Goal: Task Accomplishment & Management: Manage account settings

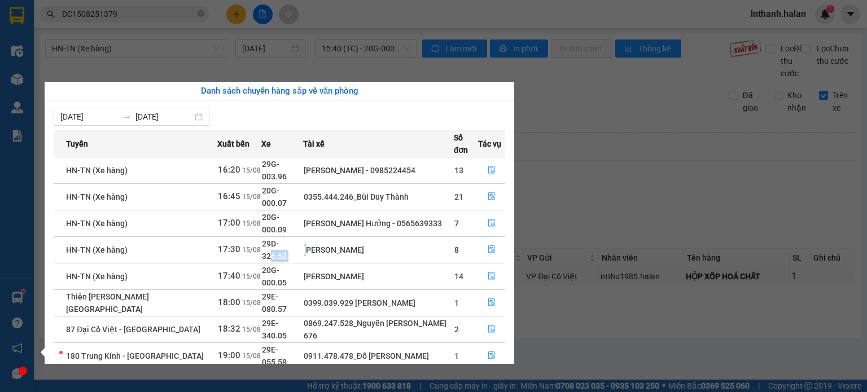
drag, startPoint x: 287, startPoint y: 213, endPoint x: 315, endPoint y: 219, distance: 27.7
click at [315, 237] on tr "HN-TN (Xe hàng) 17:30 [DATE] 29D-326.62 [PERSON_NAME] 8" at bounding box center [280, 250] width 452 height 27
drag, startPoint x: 279, startPoint y: 230, endPoint x: 306, endPoint y: 234, distance: 27.5
click at [296, 263] on td "20G-000.05" at bounding box center [282, 276] width 42 height 27
click at [314, 290] on tr "[PERSON_NAME] - [GEOGRAPHIC_DATA] 18:00 [DATE] 29E-080.57 0399.039.929 [PERSON_…" at bounding box center [280, 303] width 452 height 27
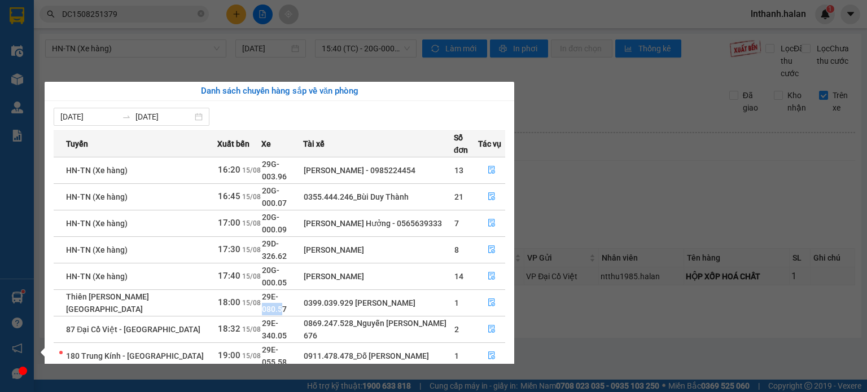
click at [300, 290] on td "29E-080.57" at bounding box center [282, 303] width 42 height 27
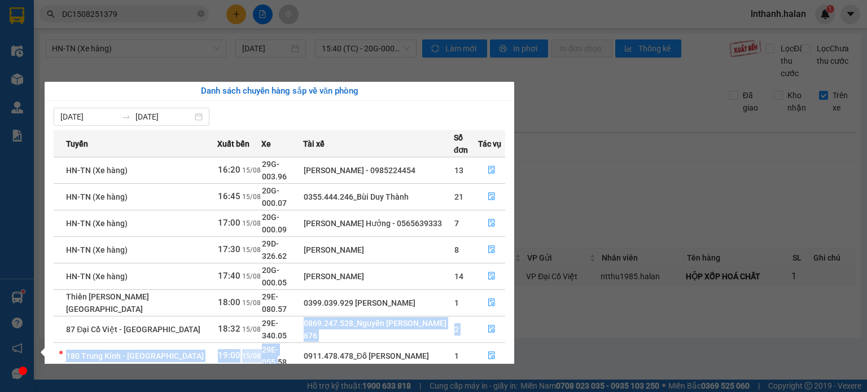
drag, startPoint x: 289, startPoint y: 287, endPoint x: 325, endPoint y: 285, distance: 36.2
click at [303, 286] on tbody "HN-[GEOGRAPHIC_DATA] (Xe hàng) 16:20 [DATE] 29G-003.96 [PERSON_NAME] - 09852244…" at bounding box center [280, 289] width 452 height 265
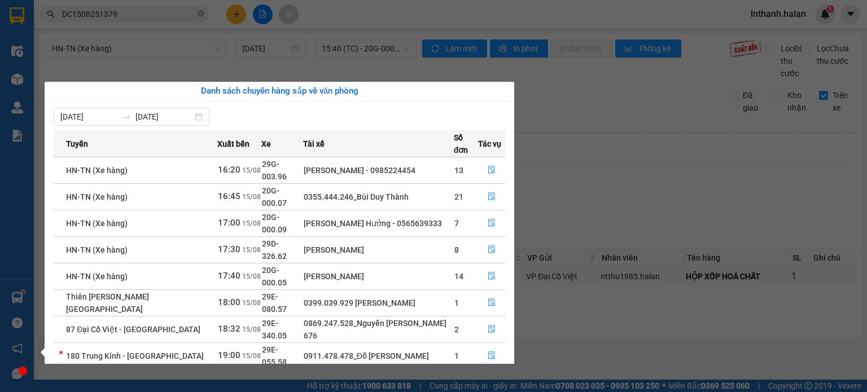
click at [287, 319] on span "29E-340.05" at bounding box center [274, 329] width 25 height 21
drag, startPoint x: 276, startPoint y: 258, endPoint x: 311, endPoint y: 266, distance: 35.5
click at [317, 290] on tr "[PERSON_NAME] - [GEOGRAPHIC_DATA] 18:00 [DATE] 29E-080.57 0399.039.929 [PERSON_…" at bounding box center [280, 303] width 452 height 27
drag, startPoint x: 296, startPoint y: 275, endPoint x: 331, endPoint y: 273, distance: 35.1
click at [320, 316] on tr "87 Đại Cồ Việt - [GEOGRAPHIC_DATA] 18:32 [DATE] 29E-340.05 0869.247.528_Nguyễn …" at bounding box center [280, 329] width 452 height 27
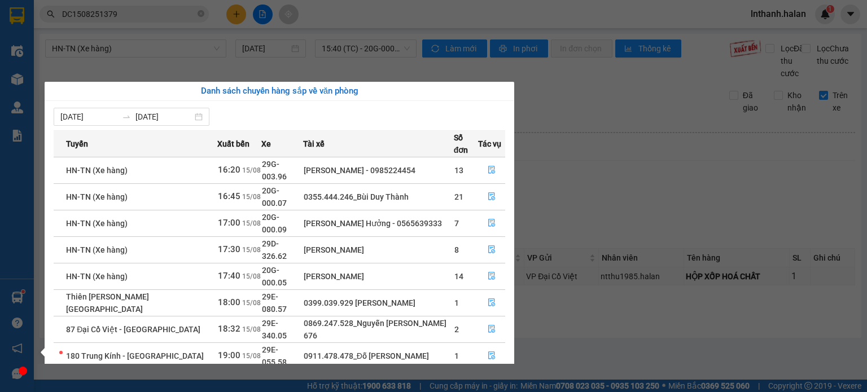
click at [325, 317] on div "0869.247.528_Nguyễn [PERSON_NAME] 676" at bounding box center [379, 329] width 150 height 25
click at [581, 212] on section "Kết quả tìm kiếm ( 1 ) Bộ lọc Mã ĐH Trạng thái Món hàng Thu hộ Tổng cước Chưa c…" at bounding box center [433, 196] width 867 height 392
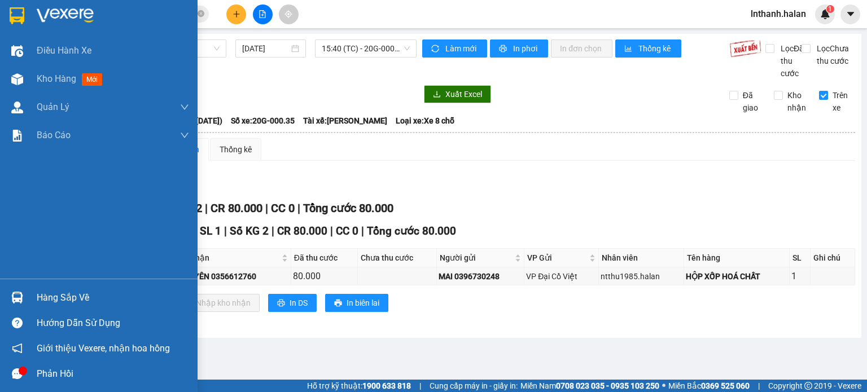
click at [17, 303] on img at bounding box center [17, 298] width 12 height 12
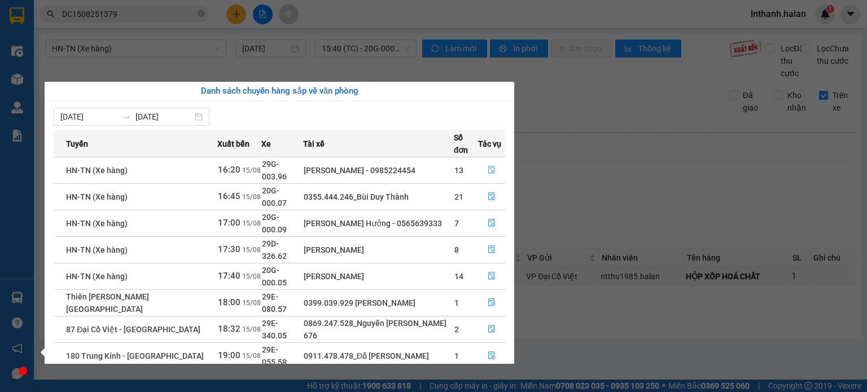
click at [491, 166] on icon "file-done" at bounding box center [492, 170] width 8 height 8
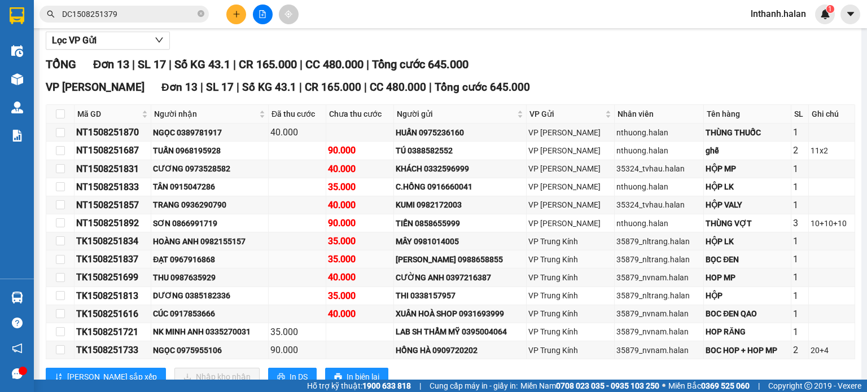
scroll to position [192, 0]
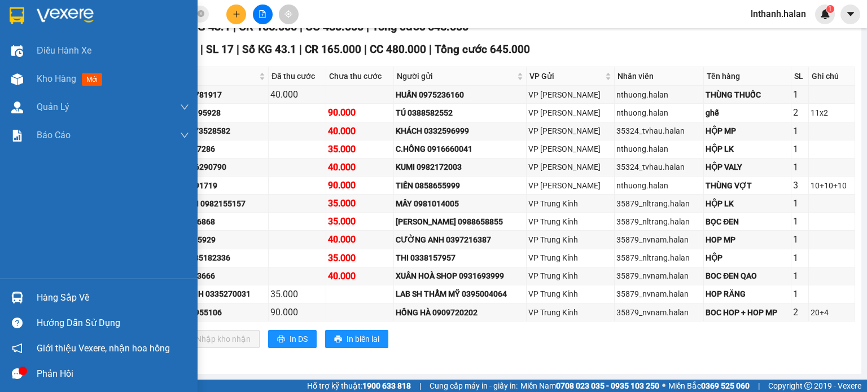
click at [20, 295] on img at bounding box center [17, 298] width 12 height 12
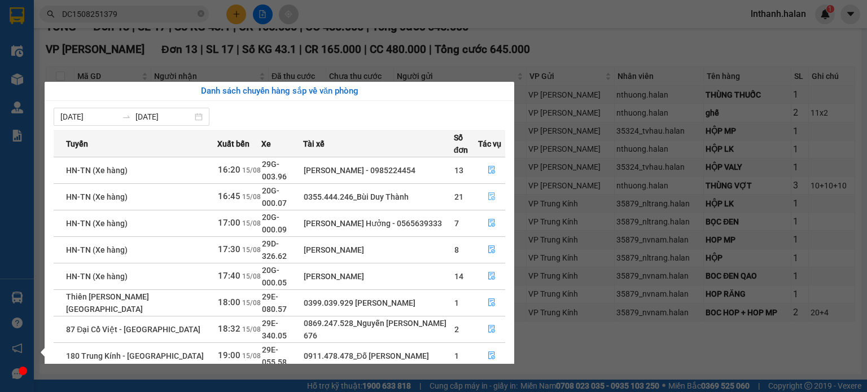
click at [491, 193] on icon "file-done" at bounding box center [492, 197] width 8 height 8
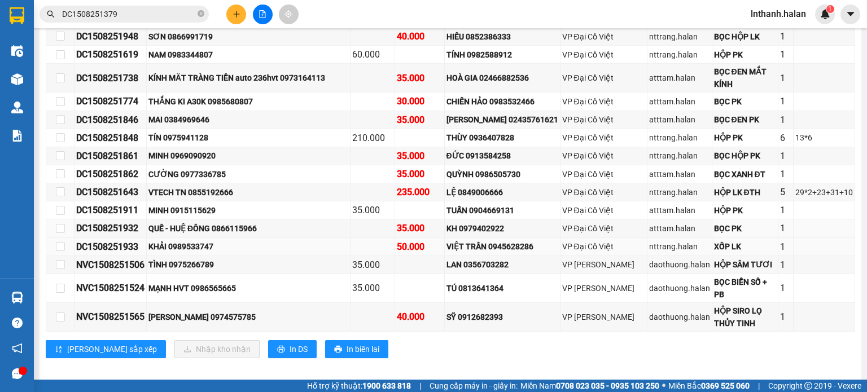
scroll to position [370, 0]
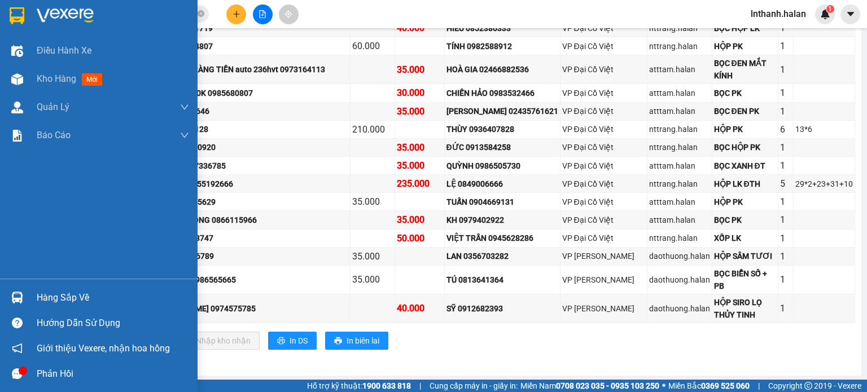
click at [19, 293] on img at bounding box center [17, 298] width 12 height 12
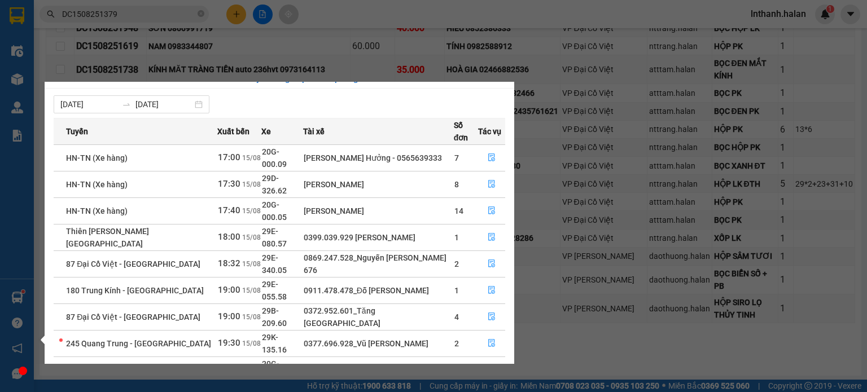
scroll to position [0, 0]
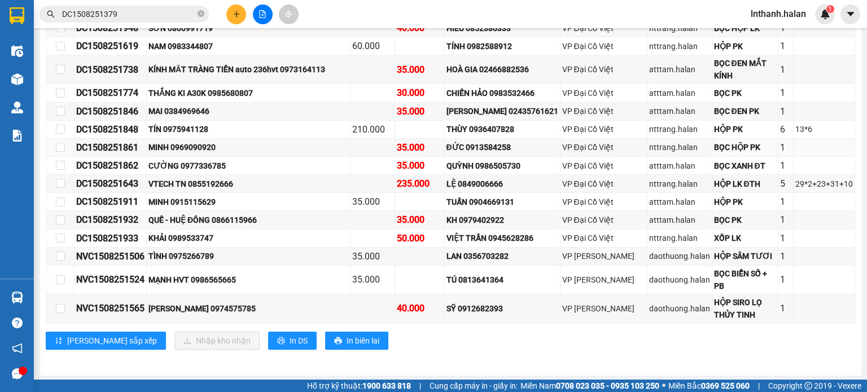
click at [596, 161] on section "Kết quả tìm kiếm ( 1 ) Bộ lọc Mã ĐH Trạng thái Món hàng Thu hộ Tổng cước Chưa c…" at bounding box center [433, 196] width 867 height 392
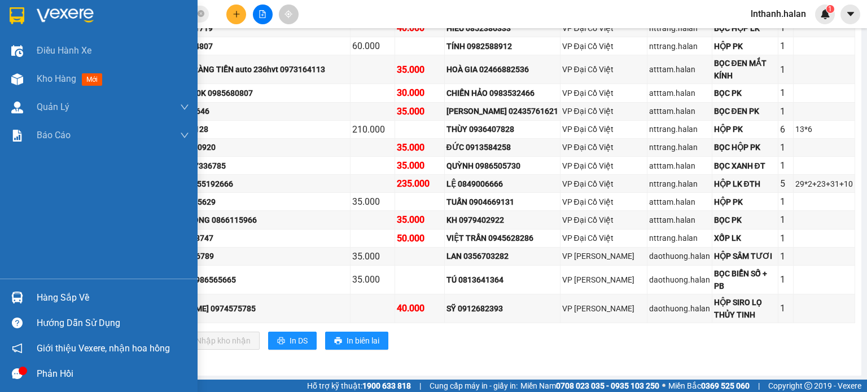
click at [18, 296] on img at bounding box center [17, 298] width 12 height 12
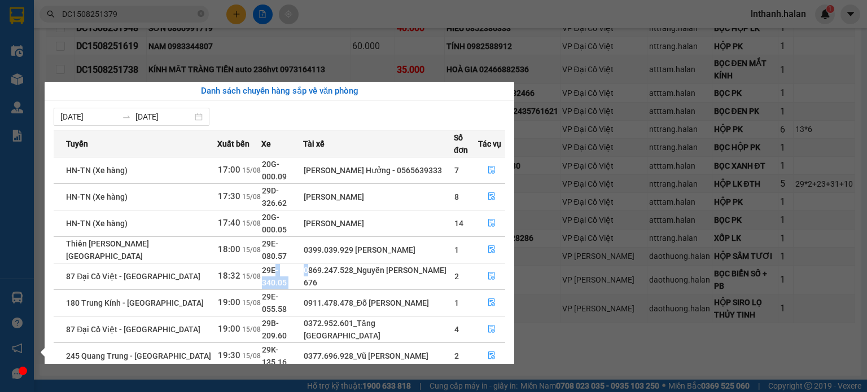
drag, startPoint x: 269, startPoint y: 239, endPoint x: 316, endPoint y: 239, distance: 46.9
click at [316, 263] on tr "87 Đại Cồ Việt - [GEOGRAPHIC_DATA] 18:32 [DATE] 29E-340.05 0869.247.528_Nguyễn …" at bounding box center [280, 276] width 452 height 27
click at [317, 264] on div "0869.247.528_Nguyễn [PERSON_NAME] 676" at bounding box center [379, 276] width 150 height 25
drag, startPoint x: 276, startPoint y: 259, endPoint x: 282, endPoint y: 259, distance: 6.2
click at [282, 293] on span "29E-055.58" at bounding box center [274, 303] width 25 height 21
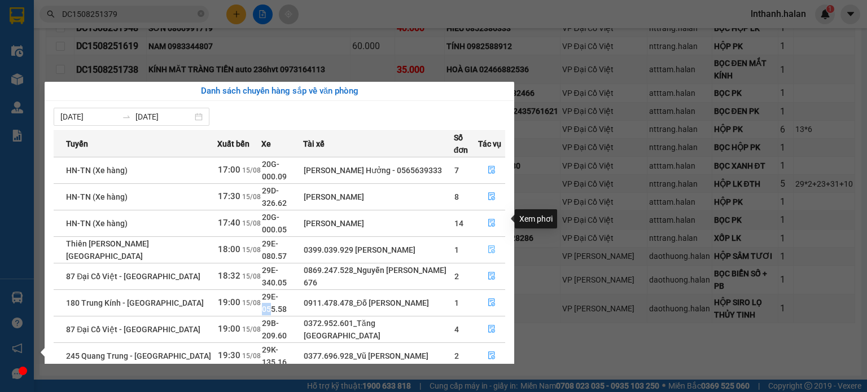
click at [493, 246] on icon "file-done" at bounding box center [491, 250] width 7 height 8
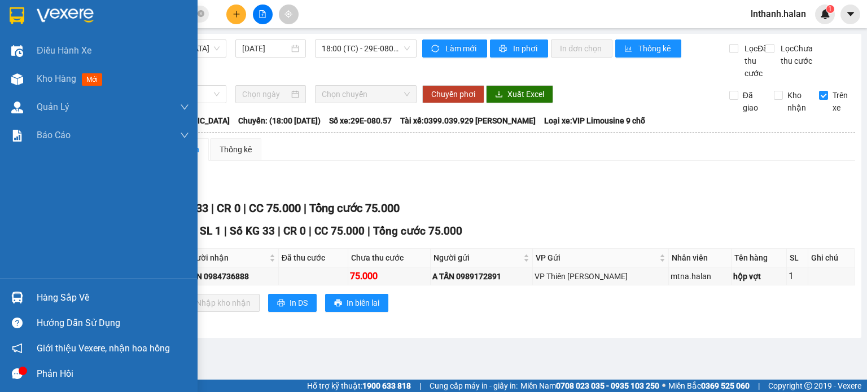
click at [20, 295] on img at bounding box center [17, 298] width 12 height 12
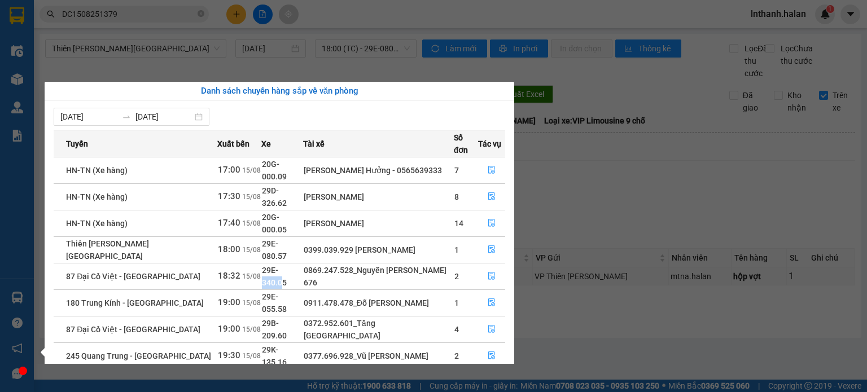
drag, startPoint x: 279, startPoint y: 240, endPoint x: 303, endPoint y: 238, distance: 23.8
click at [287, 266] on span "29E-340.05" at bounding box center [274, 276] width 25 height 21
click at [304, 264] on div "0869.247.528_Nguyễn [PERSON_NAME] 676" at bounding box center [379, 276] width 150 height 25
drag, startPoint x: 272, startPoint y: 263, endPoint x: 293, endPoint y: 261, distance: 20.4
click at [287, 293] on span "29E-055.58" at bounding box center [274, 303] width 25 height 21
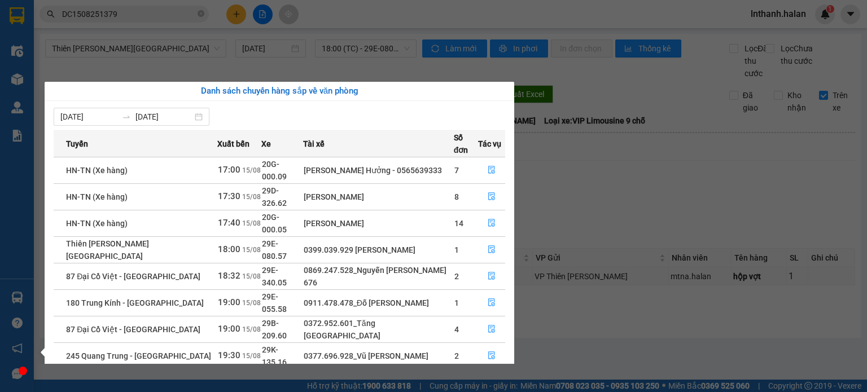
click at [298, 290] on td "29E-055.58" at bounding box center [282, 303] width 42 height 27
drag, startPoint x: 270, startPoint y: 280, endPoint x: 295, endPoint y: 278, distance: 24.3
click at [287, 319] on span "29B-209.60" at bounding box center [274, 329] width 25 height 21
drag, startPoint x: 276, startPoint y: 298, endPoint x: 304, endPoint y: 295, distance: 28.9
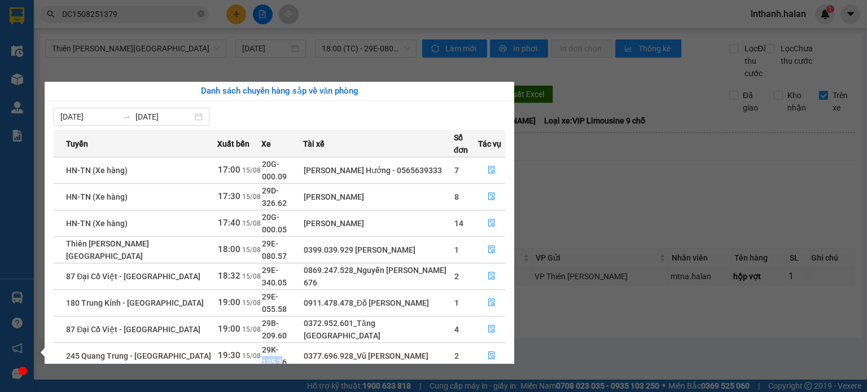
click at [287, 346] on span "29K-135.16" at bounding box center [274, 356] width 25 height 21
click at [307, 350] on div "0377.696.928_Vũ [PERSON_NAME]" at bounding box center [379, 356] width 150 height 12
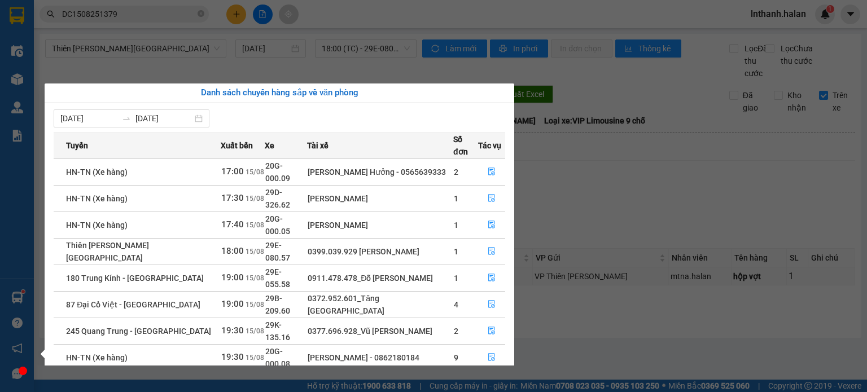
click at [112, 6] on section "Kết quả tìm kiếm ( 1 ) Bộ lọc Mã ĐH Trạng thái Món hàng Thu hộ Tổng cước Chưa c…" at bounding box center [433, 196] width 867 height 392
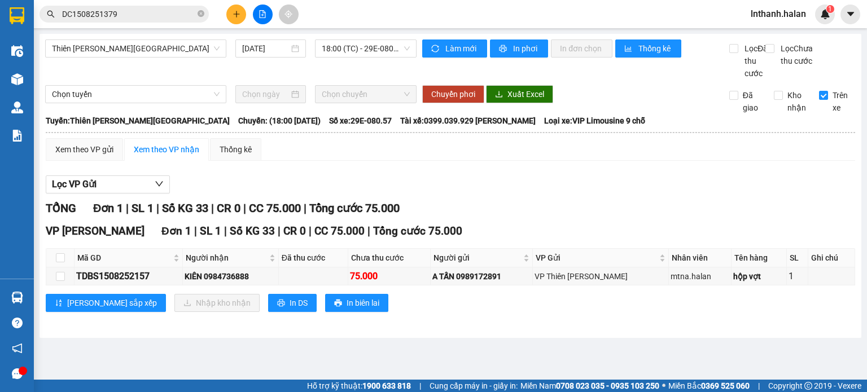
click at [118, 14] on input "DC1508251379" at bounding box center [128, 14] width 133 height 12
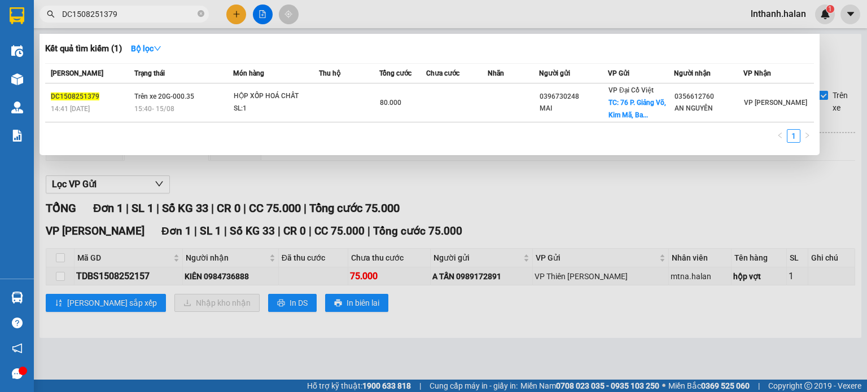
click at [119, 14] on input "DC1508251379" at bounding box center [128, 14] width 133 height 12
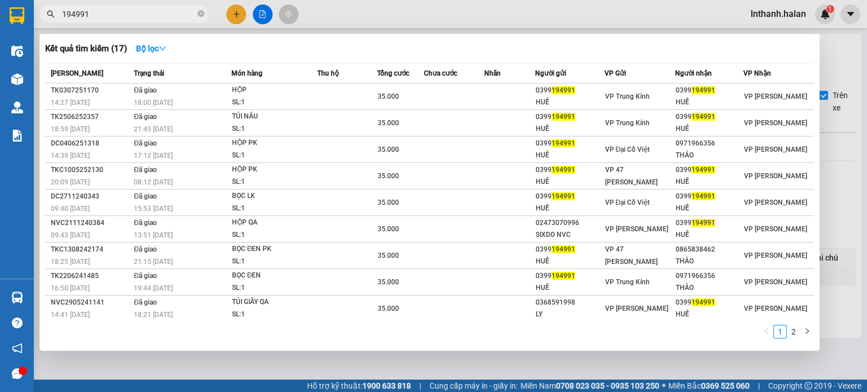
type input "194991"
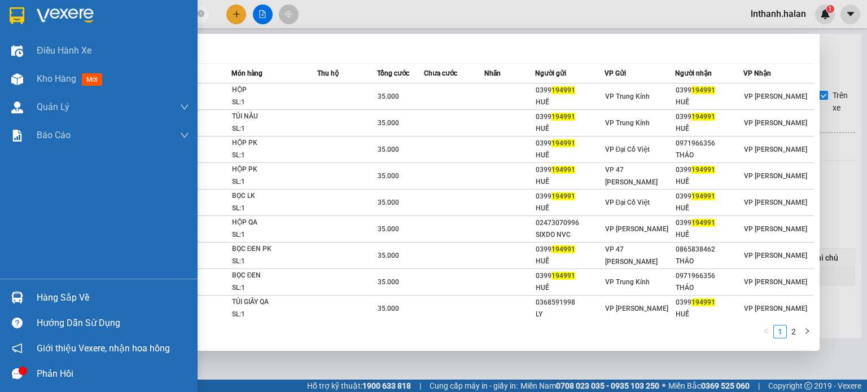
click at [20, 290] on div at bounding box center [17, 298] width 20 height 20
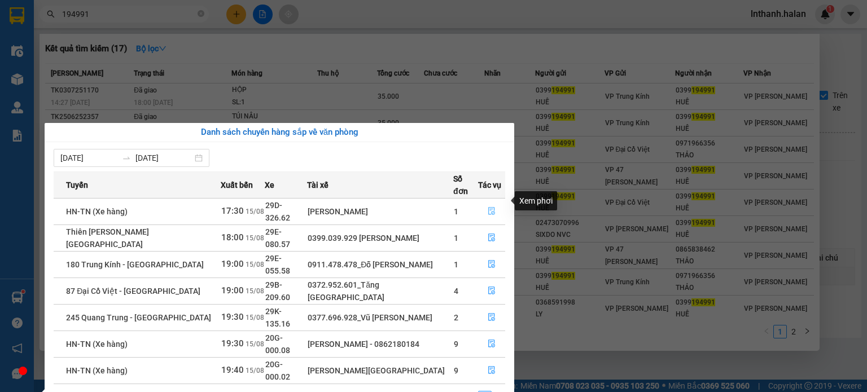
click at [489, 207] on icon "file-done" at bounding box center [492, 211] width 8 height 8
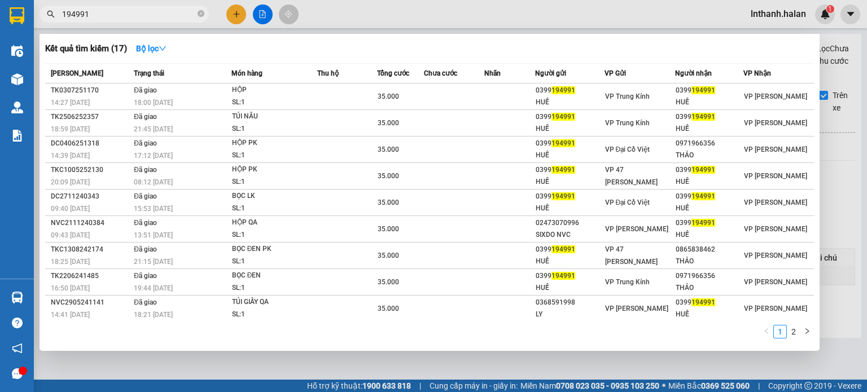
click at [662, 14] on div at bounding box center [433, 196] width 867 height 392
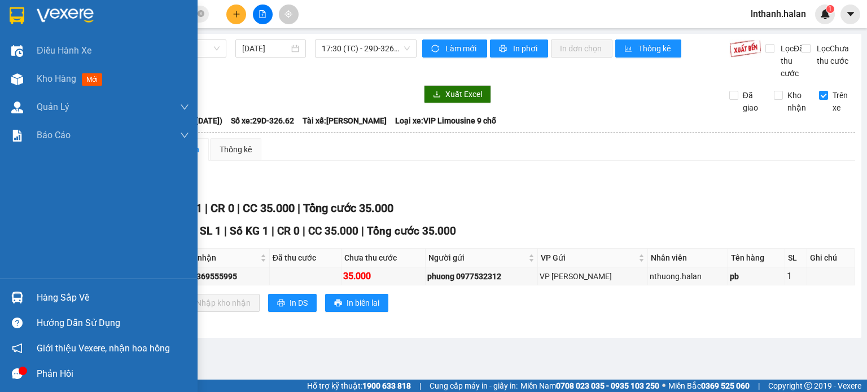
click at [27, 295] on div "Hàng sắp về" at bounding box center [99, 297] width 198 height 25
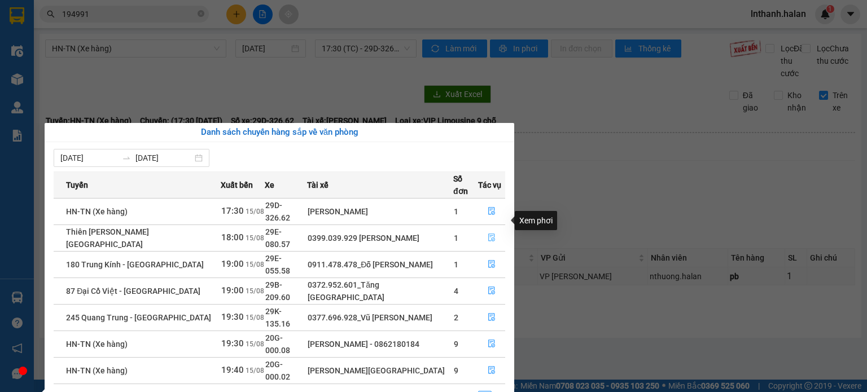
click at [490, 229] on button "button" at bounding box center [492, 238] width 26 height 18
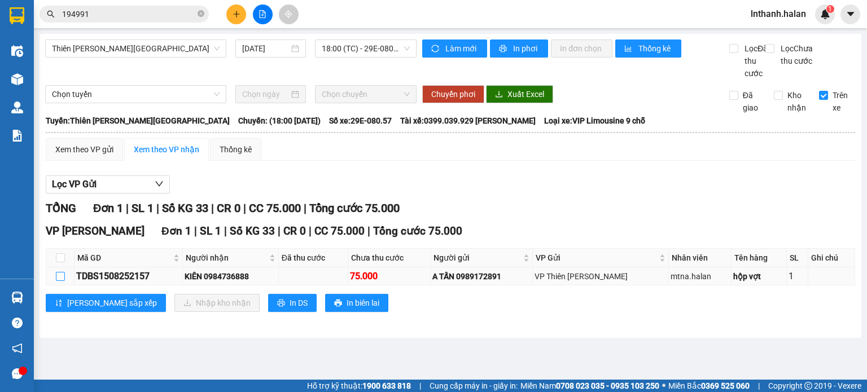
click at [61, 281] on input "checkbox" at bounding box center [60, 276] width 9 height 9
checkbox input "true"
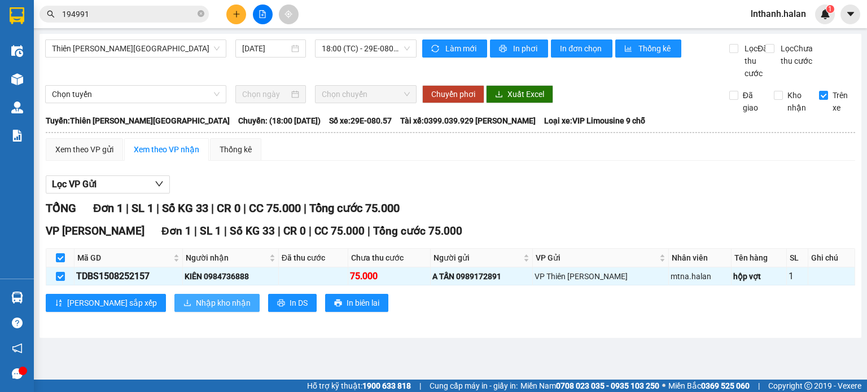
click at [196, 309] on span "Nhập kho nhận" at bounding box center [223, 303] width 55 height 12
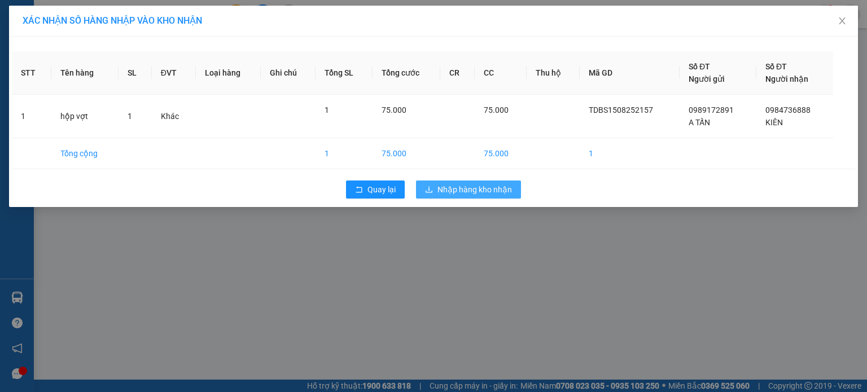
click at [477, 193] on span "Nhập hàng kho nhận" at bounding box center [475, 190] width 75 height 12
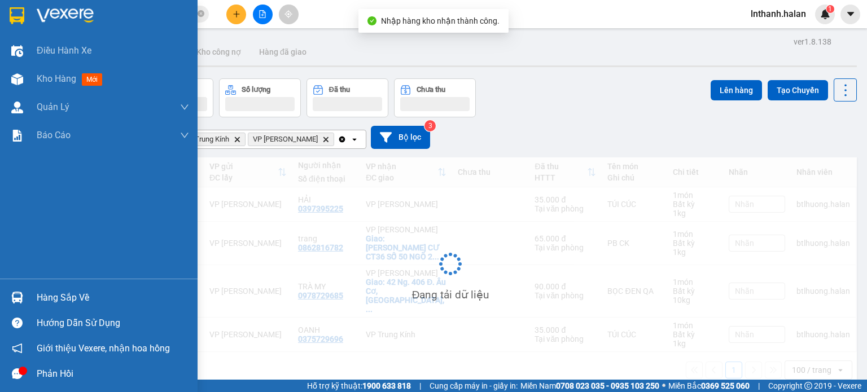
click at [23, 298] on div at bounding box center [17, 298] width 20 height 20
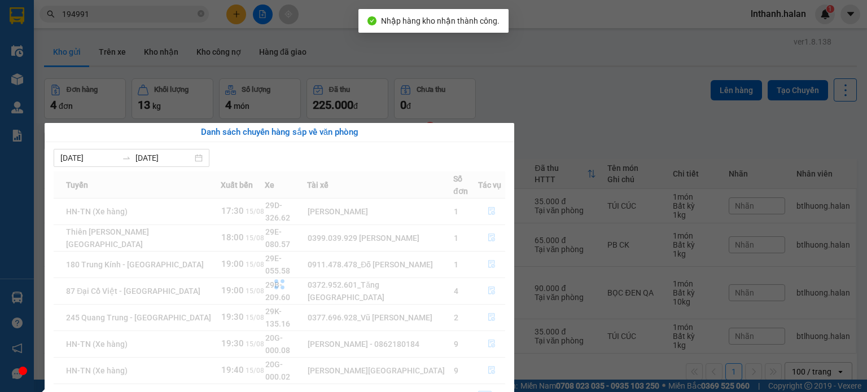
click at [661, 117] on section "Kết quả tìm kiếm ( 17 ) Bộ lọc Mã ĐH Trạng thái Món hàng Thu hộ Tổng cước Chưa …" at bounding box center [433, 196] width 867 height 392
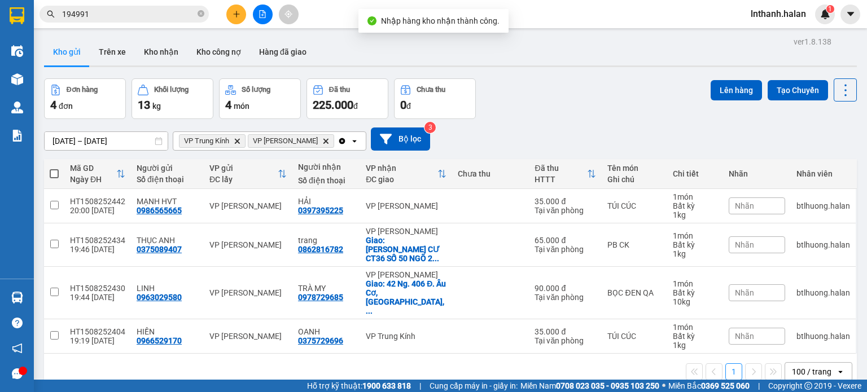
click at [339, 142] on icon "Clear all" at bounding box center [342, 141] width 6 height 6
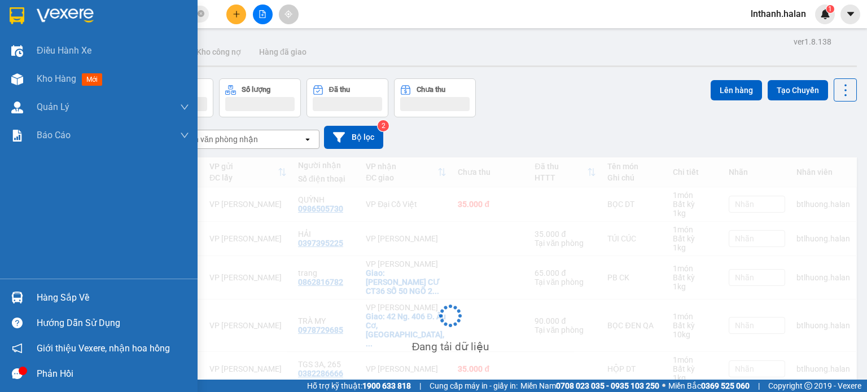
click at [11, 305] on div at bounding box center [17, 298] width 20 height 20
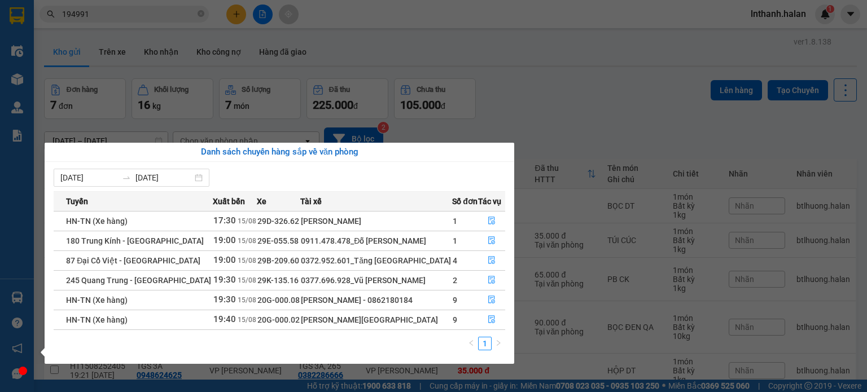
click at [604, 122] on section "Kết quả tìm kiếm ( 17 ) Bộ lọc Mã ĐH Trạng thái Món hàng Thu hộ Tổng cước Chưa …" at bounding box center [433, 196] width 867 height 392
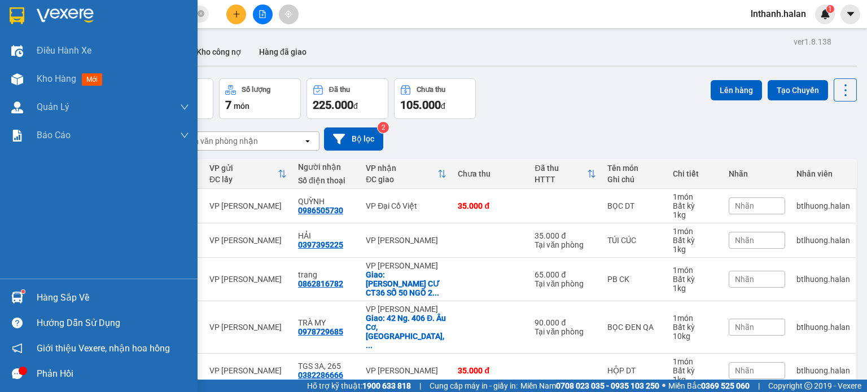
click at [20, 290] on div at bounding box center [17, 298] width 20 height 20
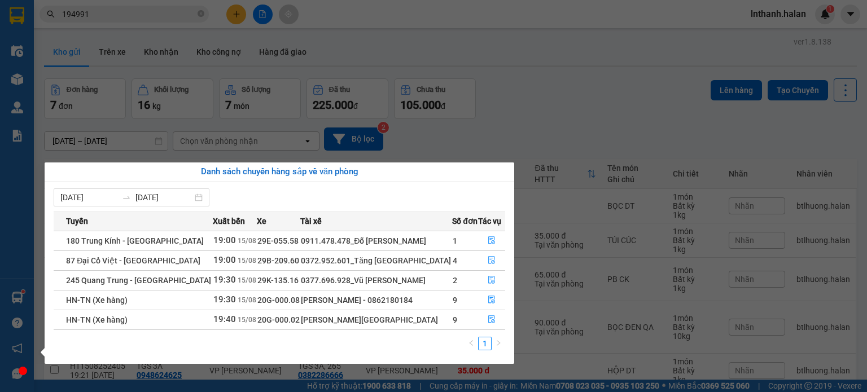
click at [488, 124] on section "Kết quả tìm kiếm ( 17 ) Bộ lọc Mã ĐH Trạng thái Món hàng Thu hộ Tổng cước Chưa …" at bounding box center [433, 196] width 867 height 392
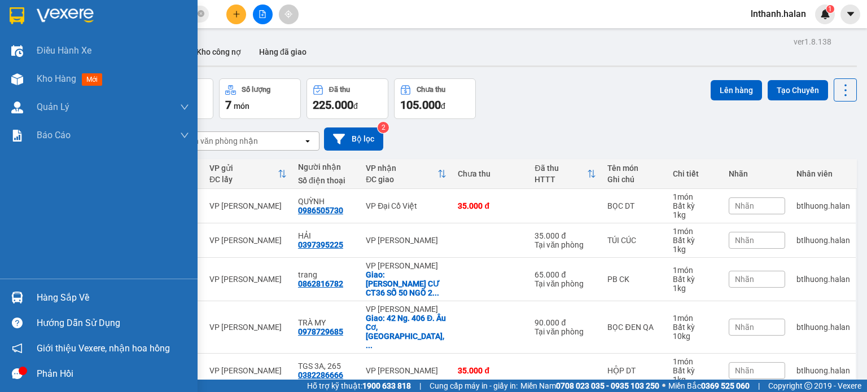
click at [19, 299] on img at bounding box center [17, 298] width 12 height 12
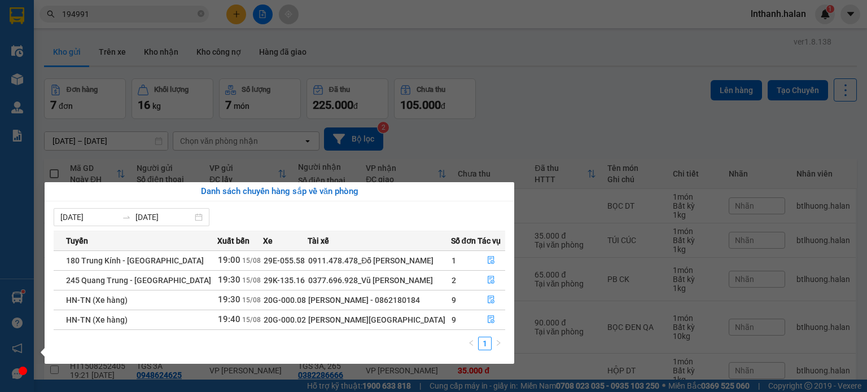
click at [570, 102] on section "Kết quả tìm kiếm ( 17 ) Bộ lọc Mã ĐH Trạng thái Món hàng Thu hộ Tổng cước Chưa …" at bounding box center [433, 196] width 867 height 392
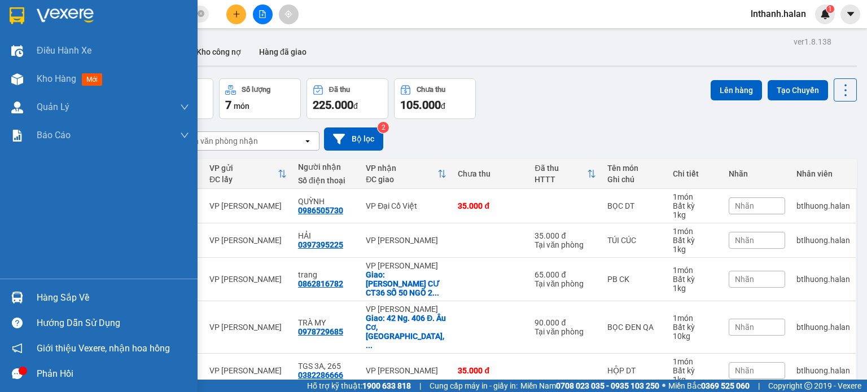
click at [9, 299] on div at bounding box center [17, 298] width 20 height 20
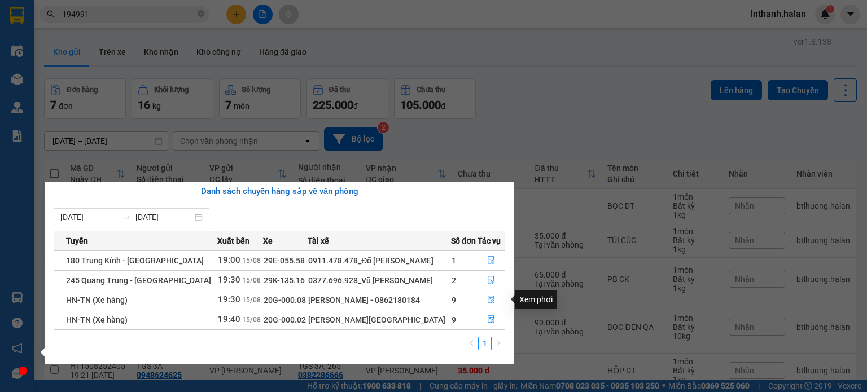
click at [494, 300] on icon "file-done" at bounding box center [491, 300] width 8 height 8
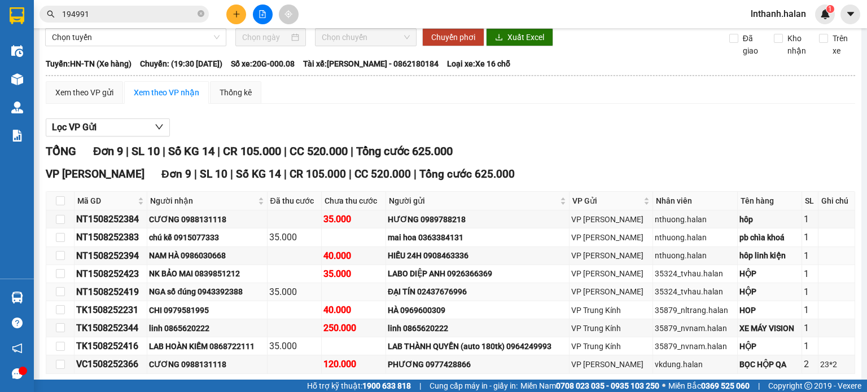
scroll to position [113, 0]
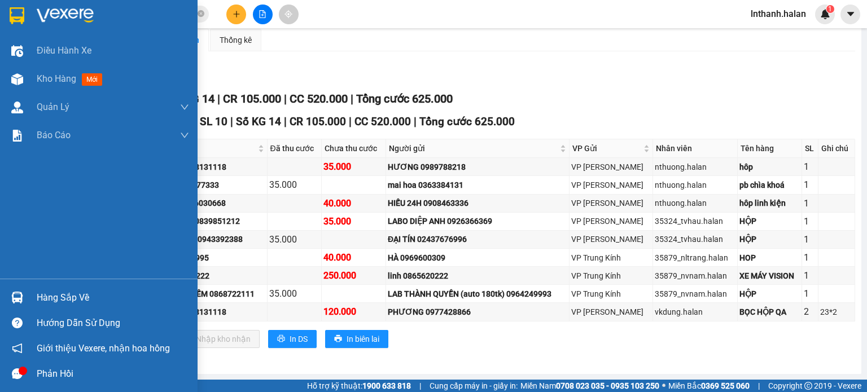
click at [14, 299] on img at bounding box center [17, 298] width 12 height 12
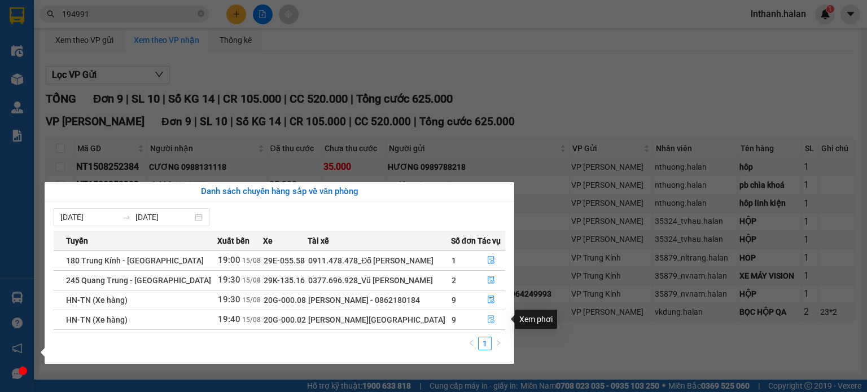
click at [492, 318] on icon "file-done" at bounding box center [491, 320] width 8 height 8
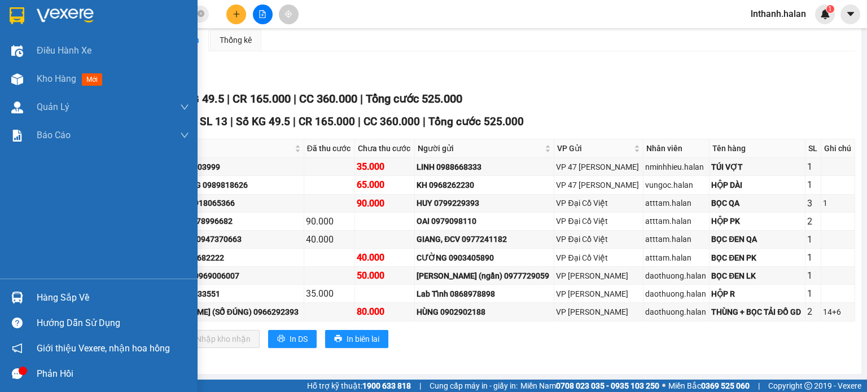
click at [18, 299] on img at bounding box center [17, 298] width 12 height 12
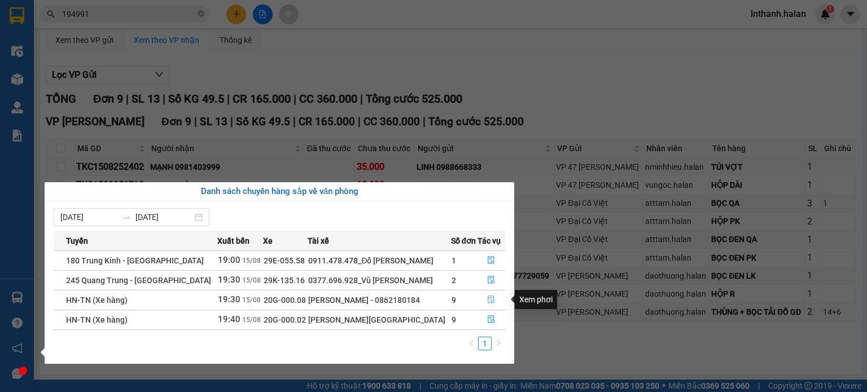
click at [493, 299] on icon "file-done" at bounding box center [491, 300] width 8 height 8
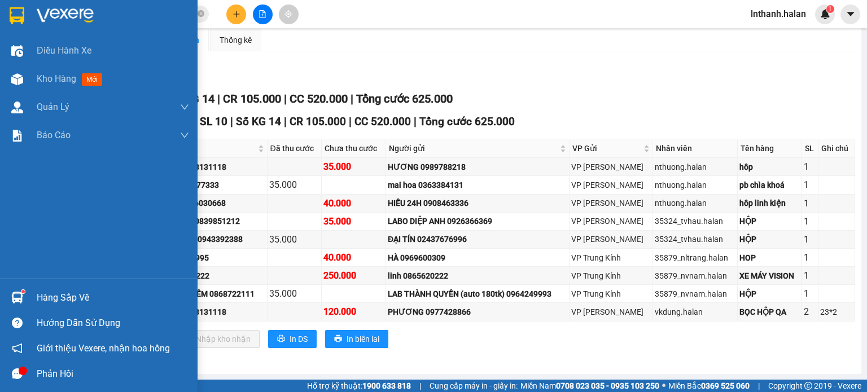
click at [28, 302] on div "Hàng sắp về" at bounding box center [99, 297] width 198 height 25
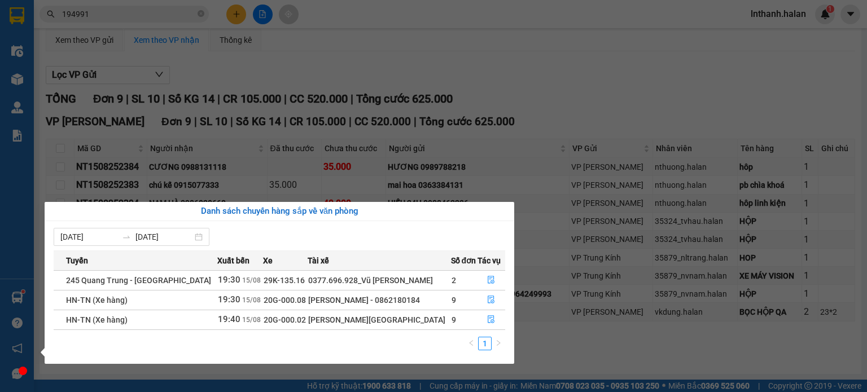
click at [570, 103] on section "Kết quả tìm kiếm ( 17 ) Bộ lọc Mã ĐH Trạng thái Món hàng Thu hộ Tổng cước Chưa …" at bounding box center [433, 196] width 867 height 392
